Goal: Transaction & Acquisition: Book appointment/travel/reservation

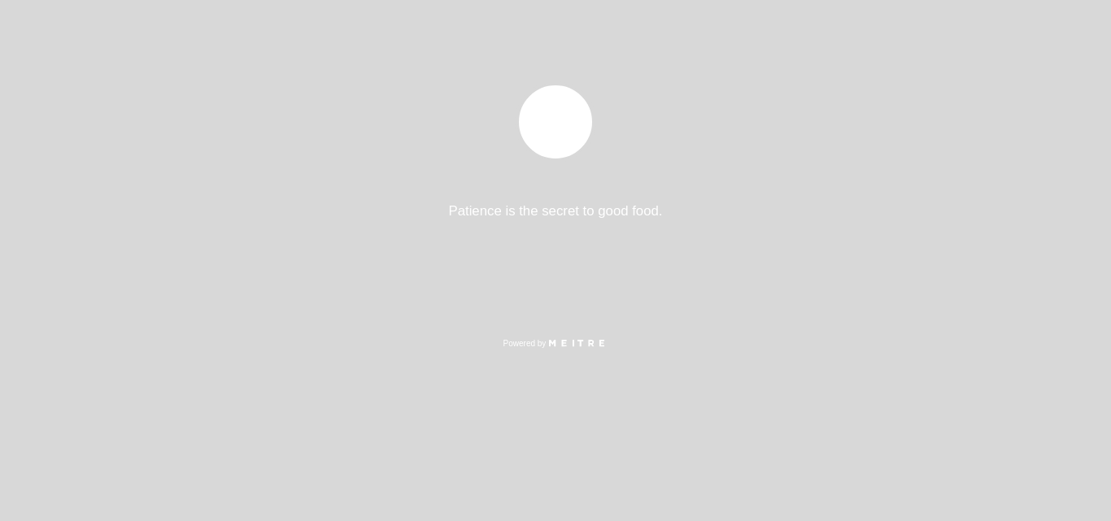
select select "es"
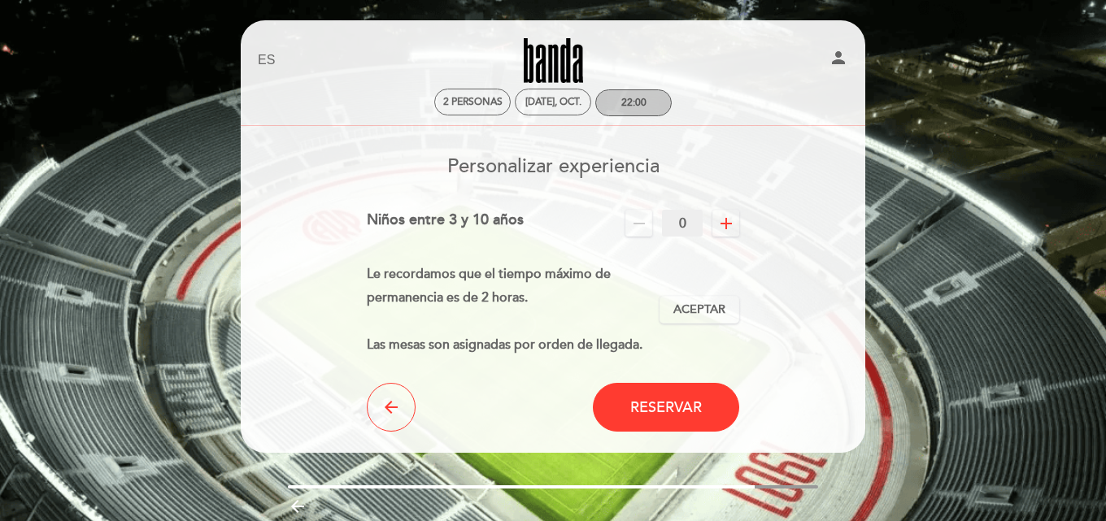
click at [642, 106] on div "22:00" at bounding box center [633, 103] width 25 height 12
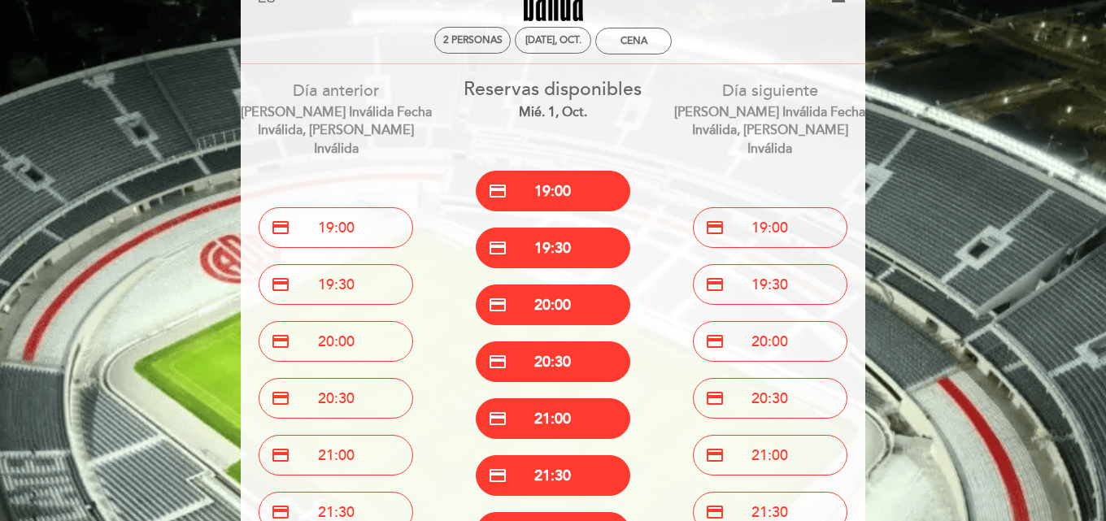
scroll to position [163, 0]
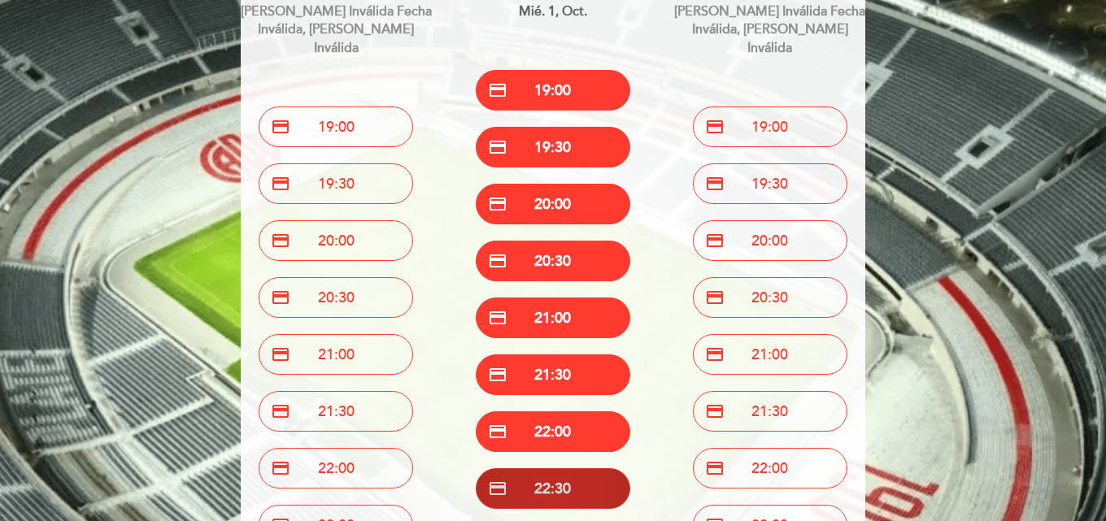
click at [592, 488] on button "credit_card 22:30" at bounding box center [553, 488] width 155 height 41
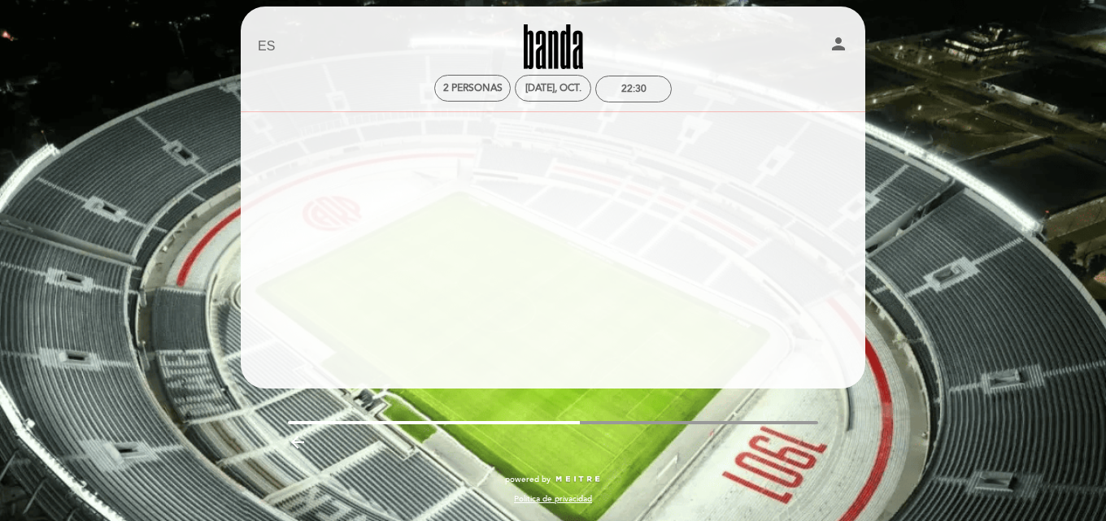
scroll to position [14, 0]
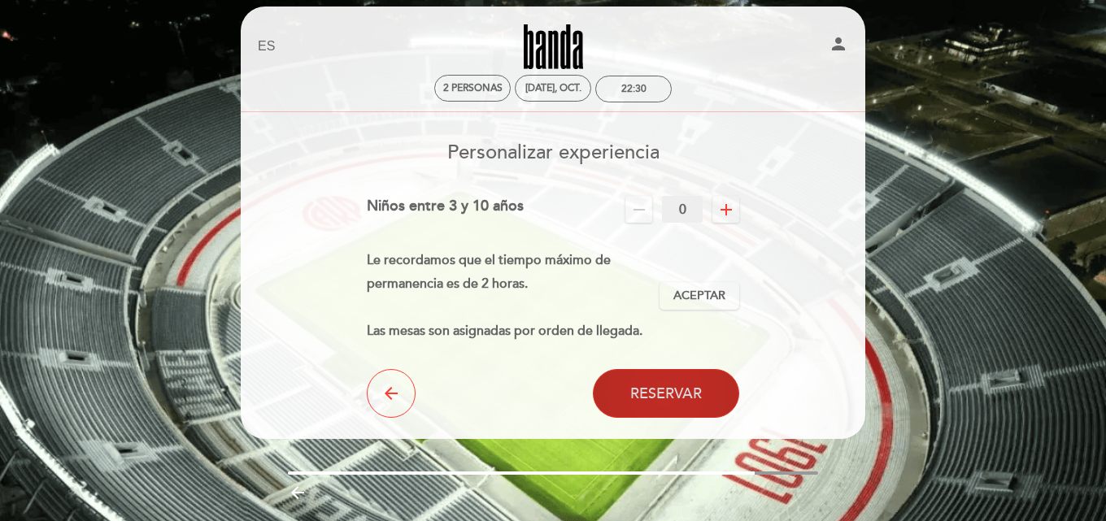
click at [669, 387] on span "Reservar" at bounding box center [666, 394] width 72 height 18
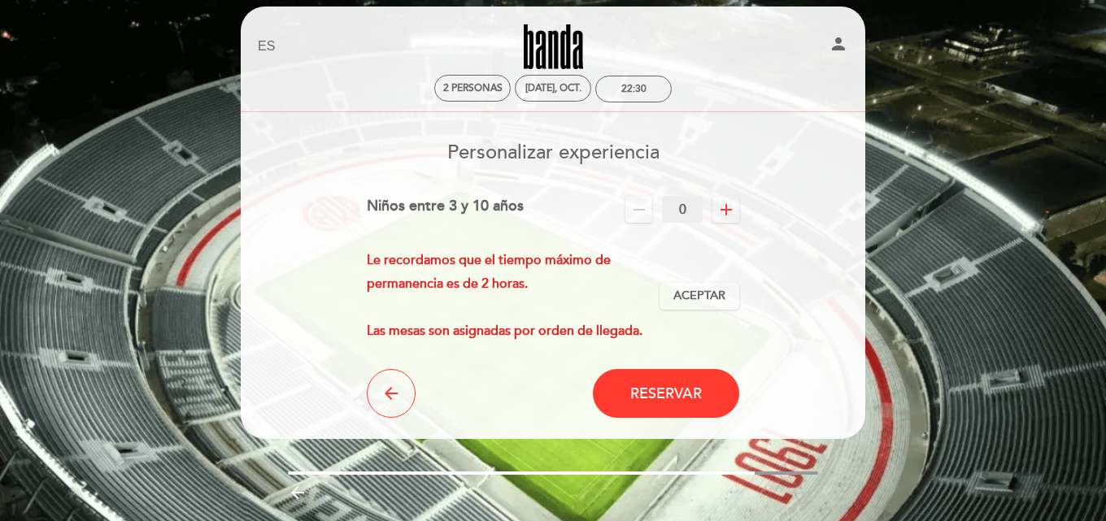
click at [641, 210] on icon "remove" at bounding box center [639, 210] width 20 height 20
click at [713, 295] on span "Aceptar" at bounding box center [699, 296] width 52 height 17
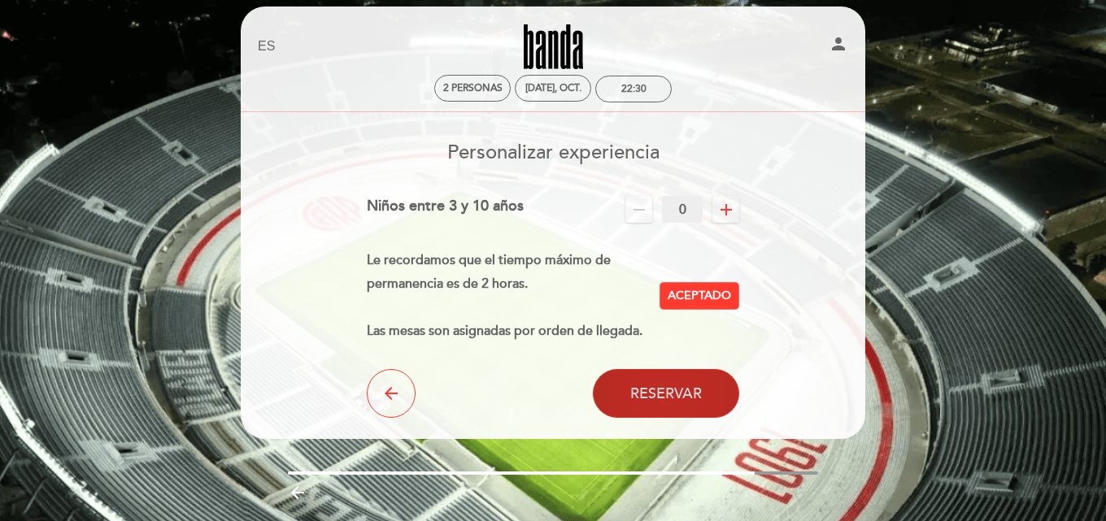
click at [682, 403] on button "Reservar" at bounding box center [666, 393] width 146 height 49
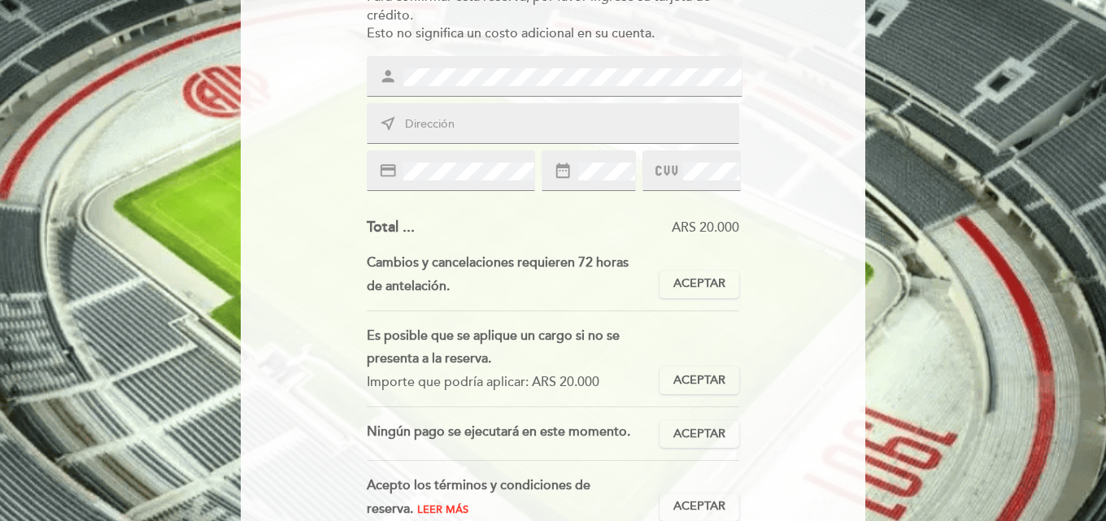
scroll to position [325, 0]
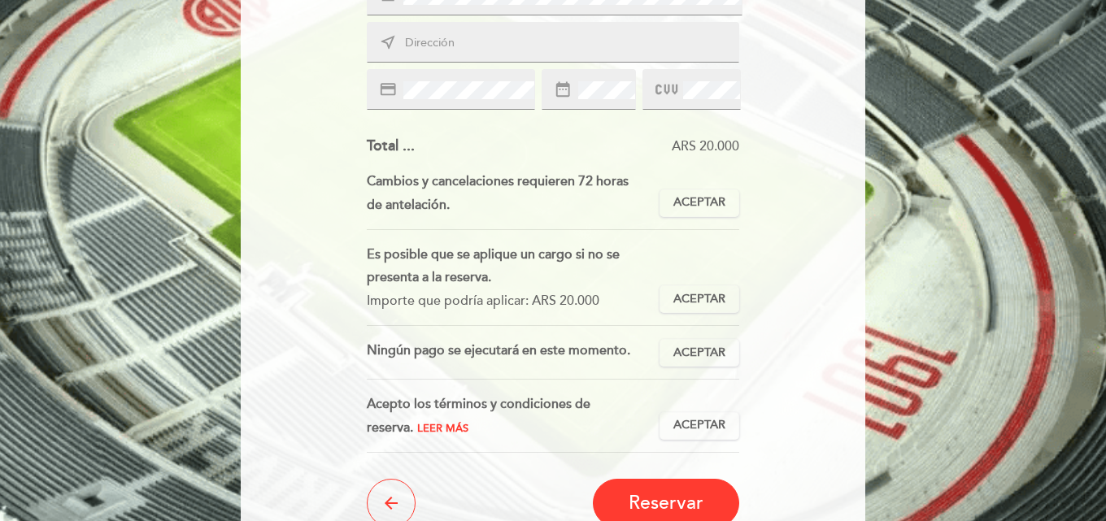
click at [417, 429] on span "Leer más" at bounding box center [442, 428] width 51 height 13
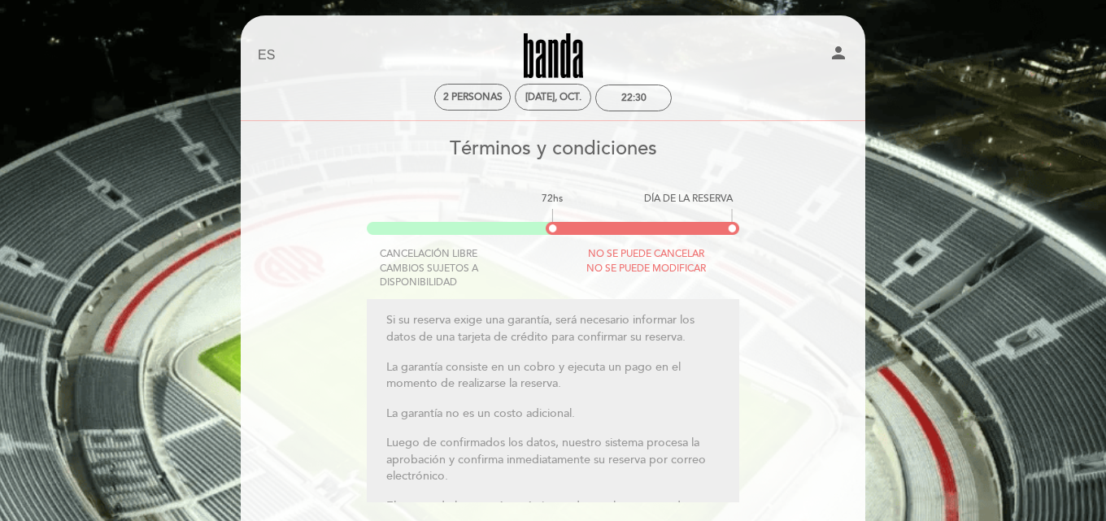
scroll to position [0, 0]
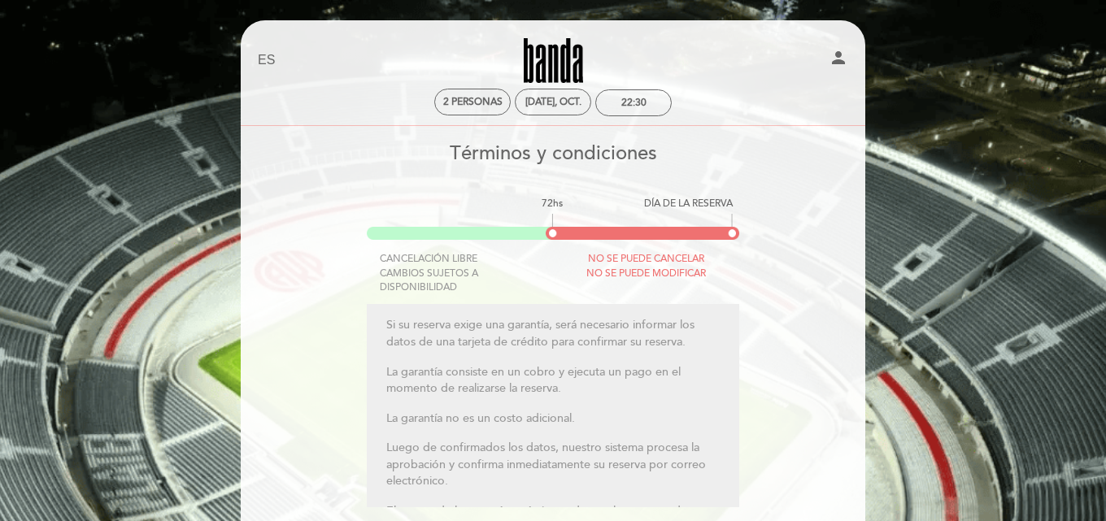
click at [264, 59] on select "EN ES PT" at bounding box center [267, 60] width 19 height 19
drag, startPoint x: 342, startPoint y: 78, endPoint x: 355, endPoint y: 83, distance: 13.9
click at [342, 78] on div "EN ES PT [GEOGRAPHIC_DATA] person" at bounding box center [553, 60] width 615 height 57
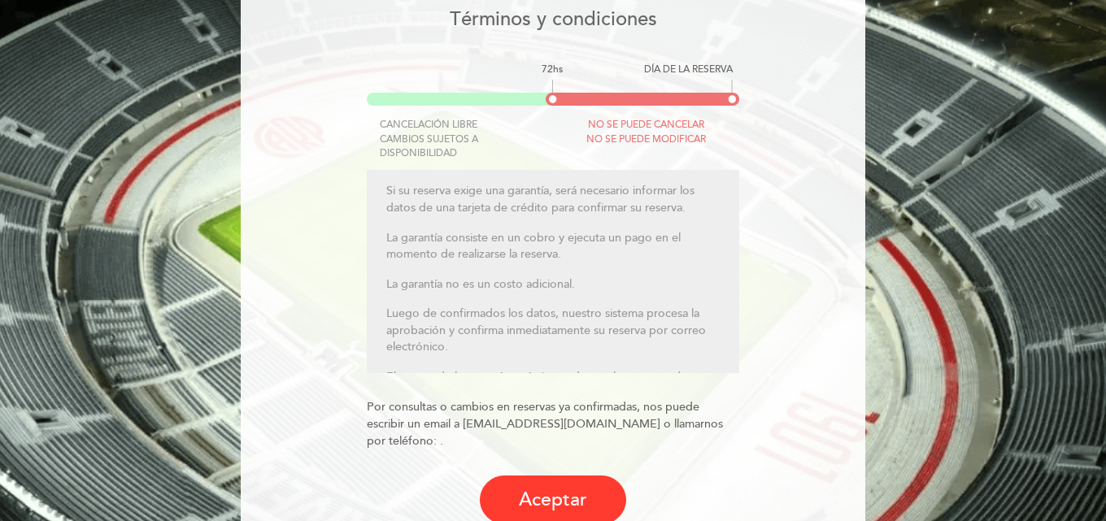
scroll to position [163, 0]
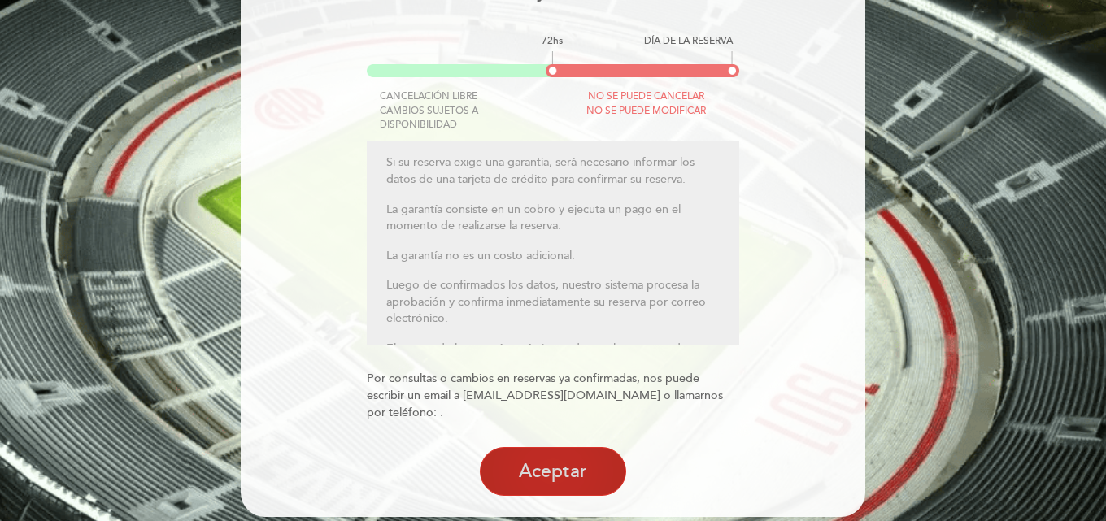
click at [557, 455] on button "Aceptar" at bounding box center [553, 471] width 146 height 49
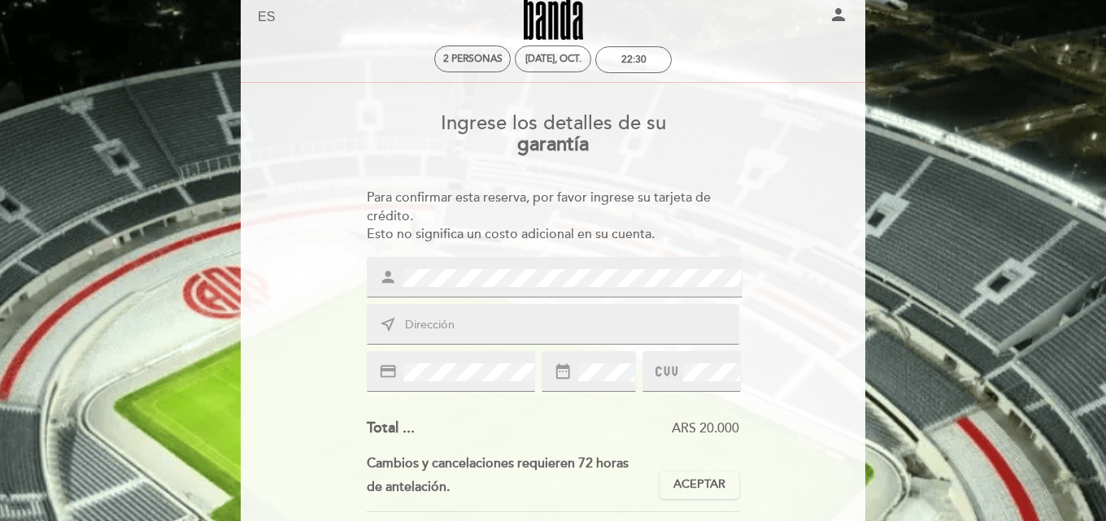
scroll to position [81, 0]
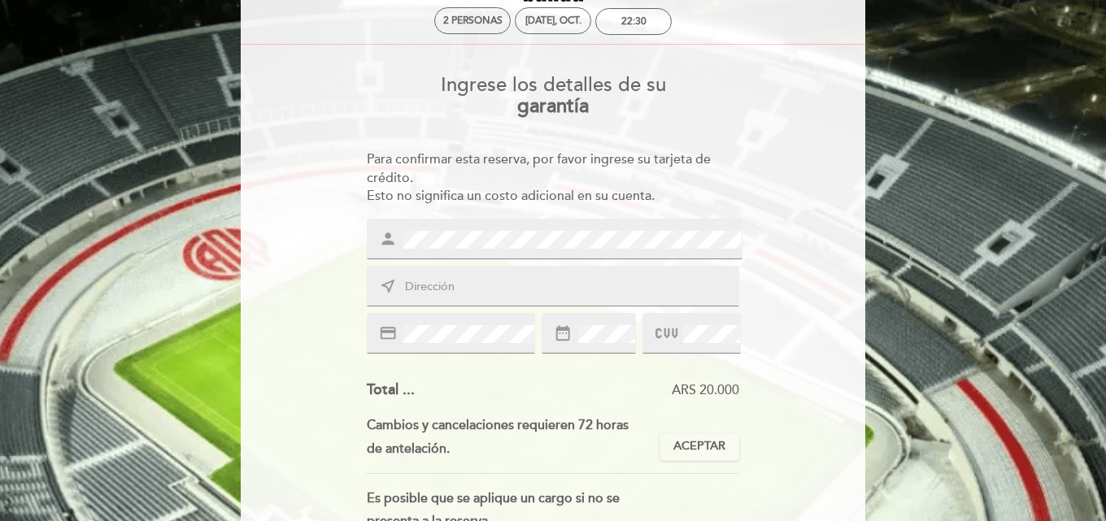
click at [458, 285] on input "text" at bounding box center [572, 287] width 338 height 19
click at [616, 175] on div "Para confirmar esta reserva, por favor ingrese su tarjeta de crédito. Esto no s…" at bounding box center [553, 178] width 373 height 56
click at [440, 294] on input "text" at bounding box center [572, 287] width 338 height 19
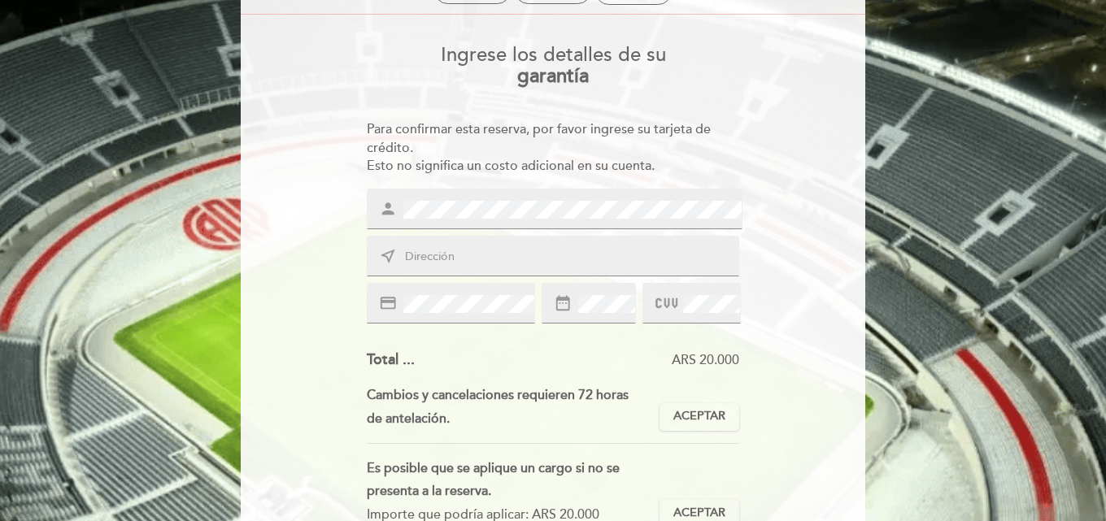
scroll to position [0, 0]
